Goal: Information Seeking & Learning: Learn about a topic

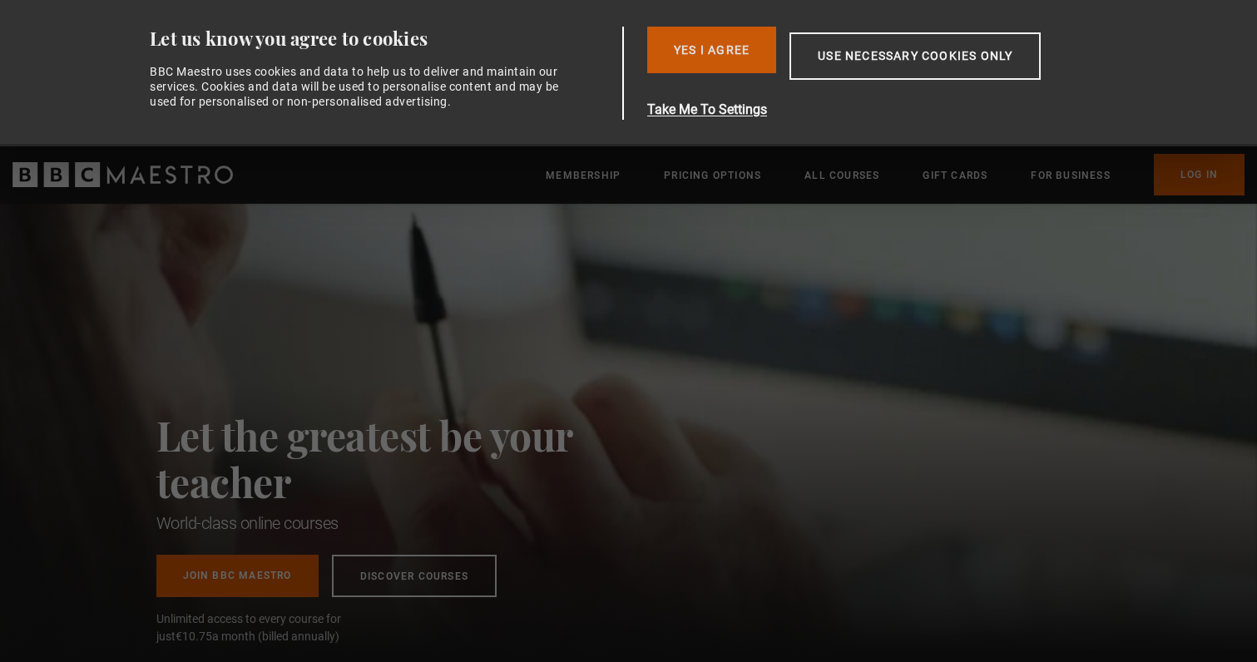
click at [758, 44] on button "Yes I Agree" at bounding box center [711, 50] width 129 height 47
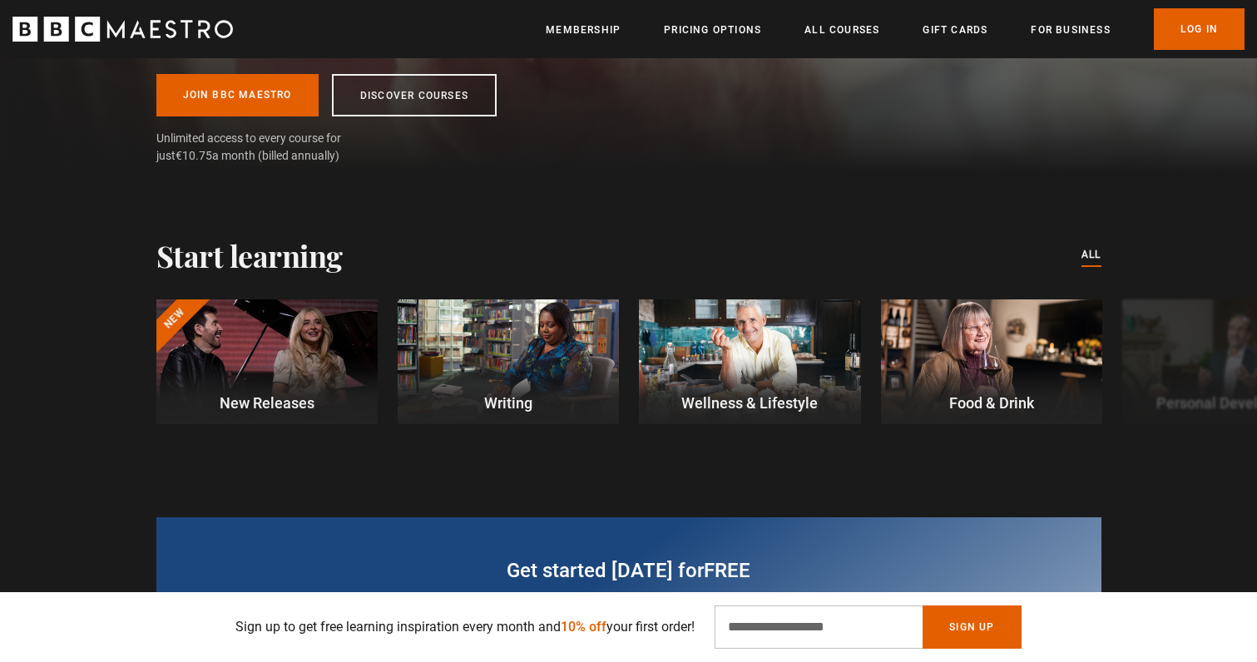
scroll to position [0, 218]
click at [1210, 365] on button "Next" at bounding box center [1205, 365] width 42 height 42
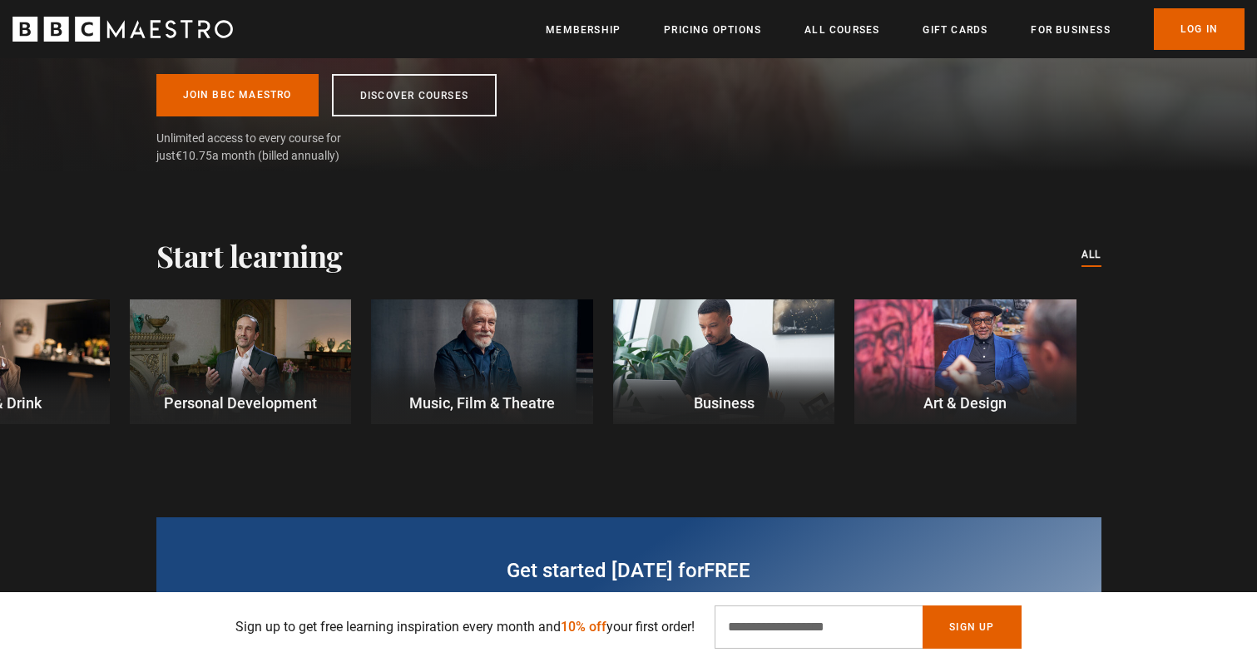
click at [292, 471] on div "Get started [DATE] for free Sign up in just 2 minutes and get personalised acce…" at bounding box center [628, 581] width 1257 height 261
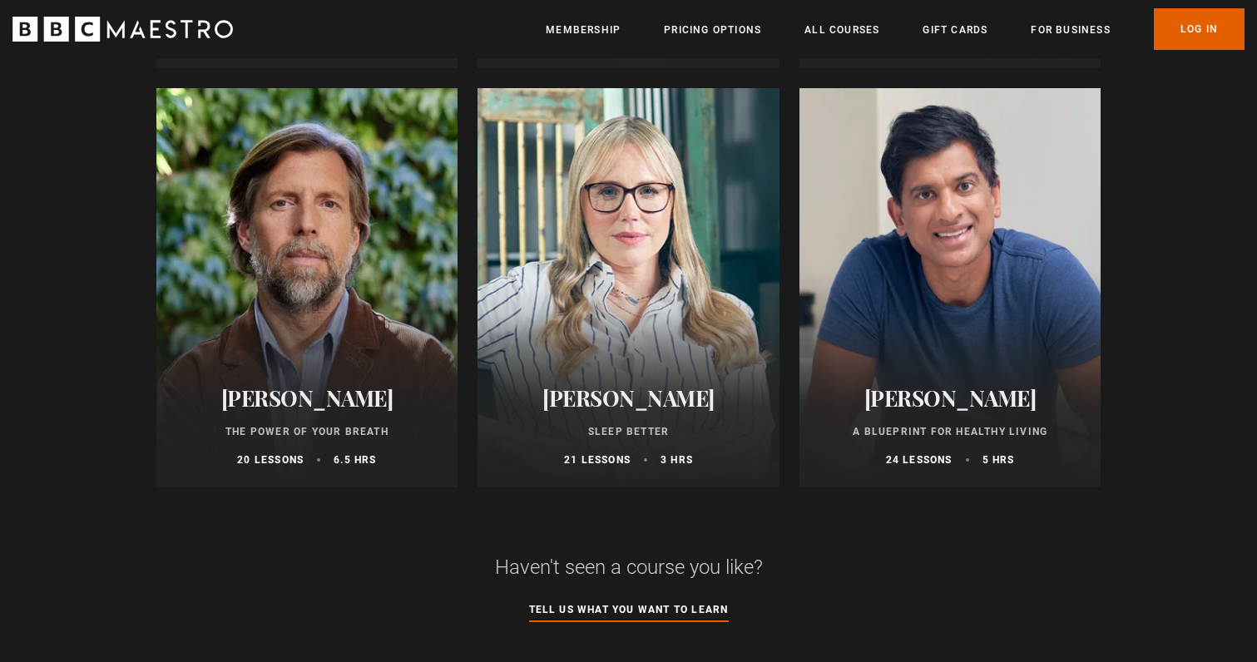
scroll to position [1278, 0]
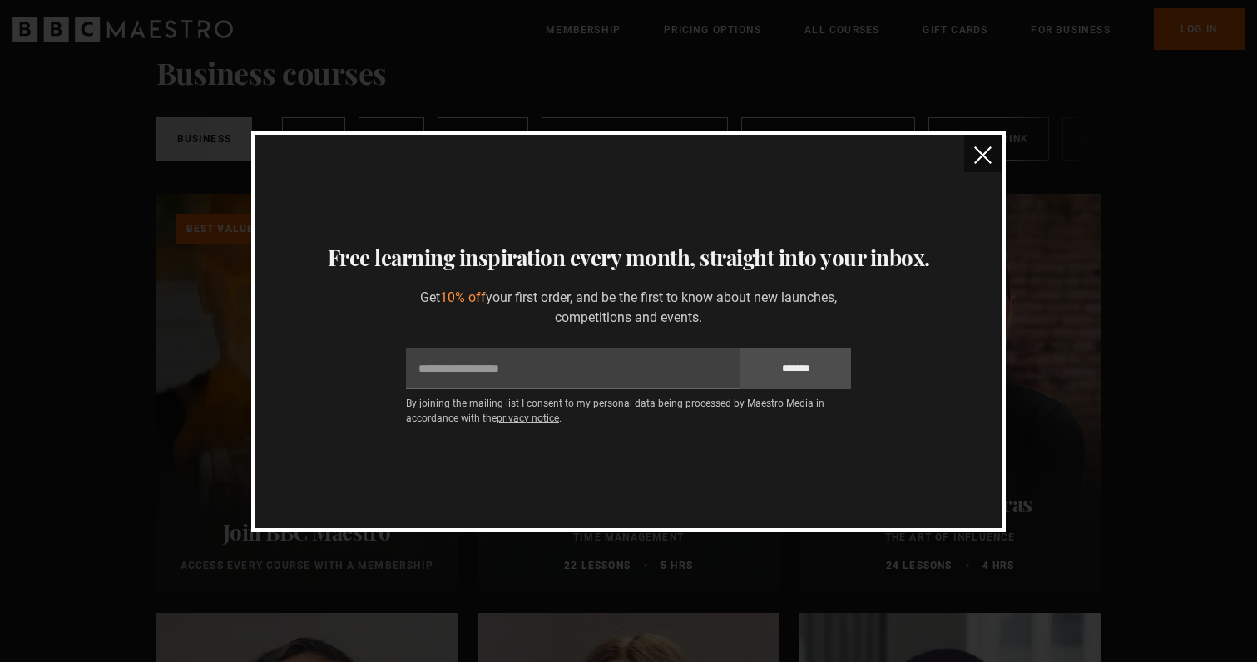
scroll to position [329, 0]
click at [991, 154] on button "close" at bounding box center [982, 153] width 37 height 37
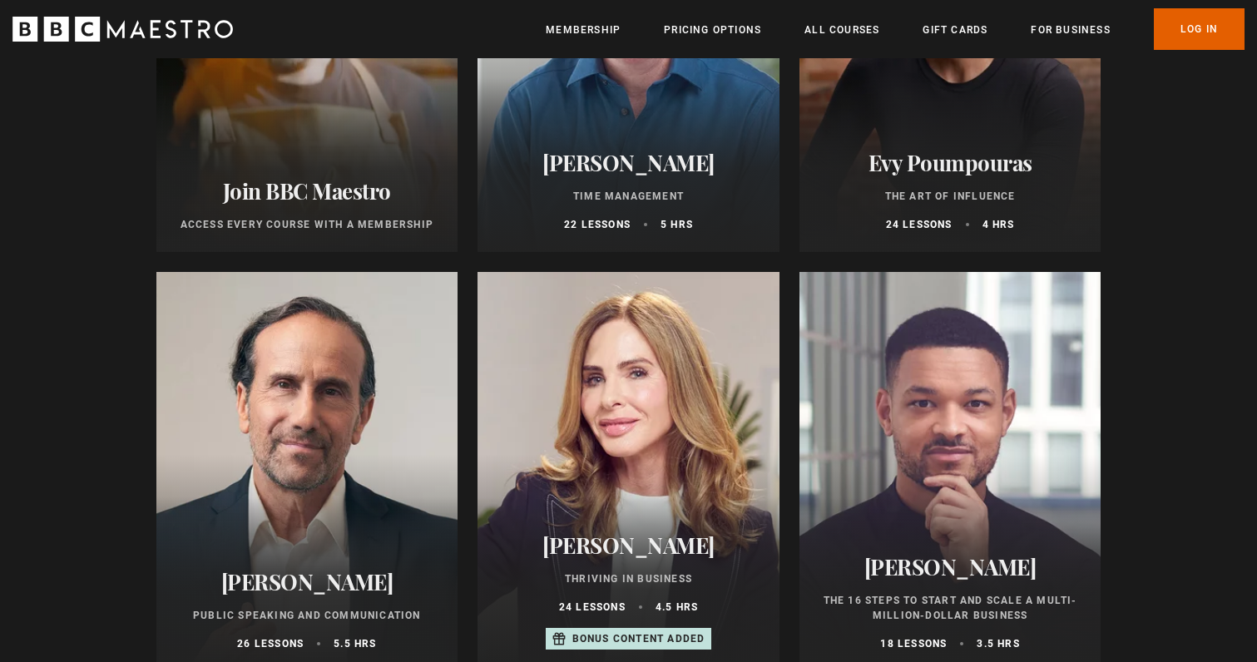
scroll to position [609, 0]
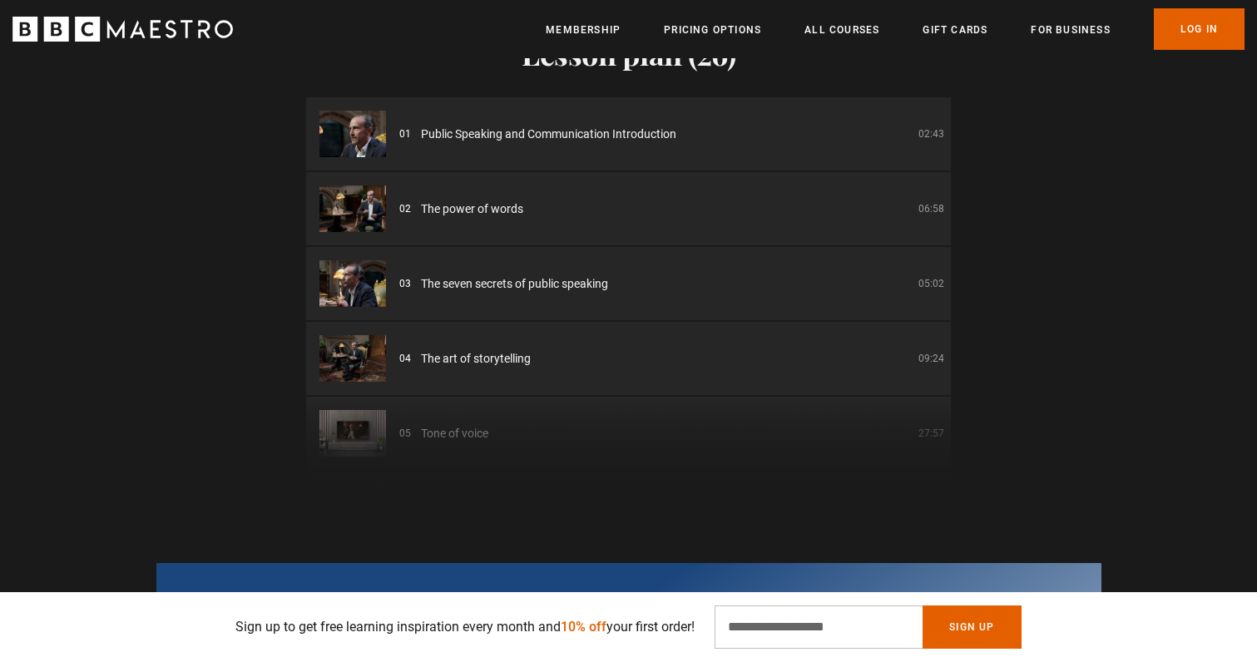
scroll to position [2315, 0]
